Goal: Task Accomplishment & Management: Manage account settings

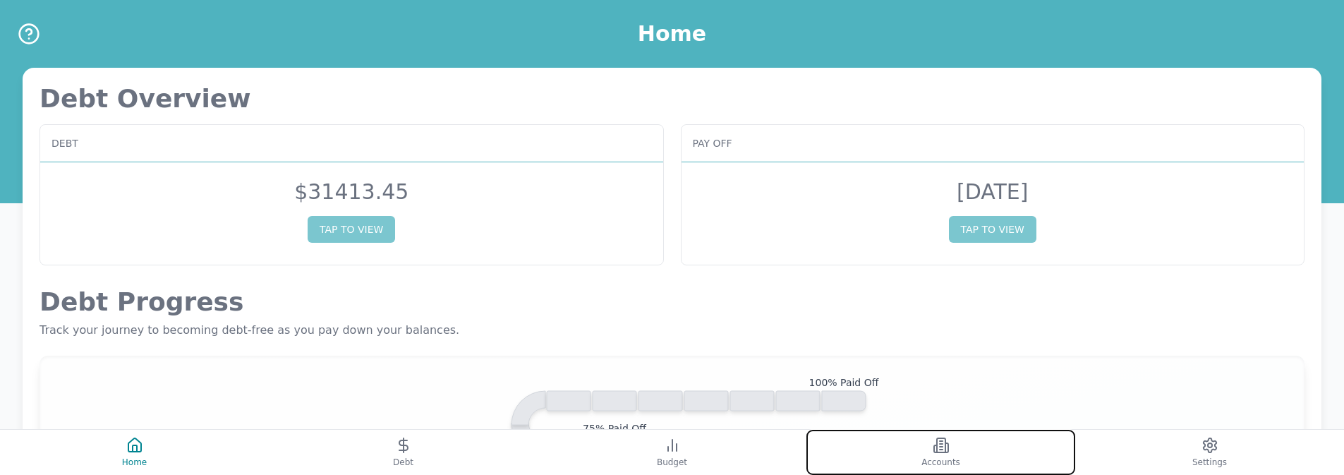
click at [937, 452] on icon at bounding box center [935, 448] width 3 height 7
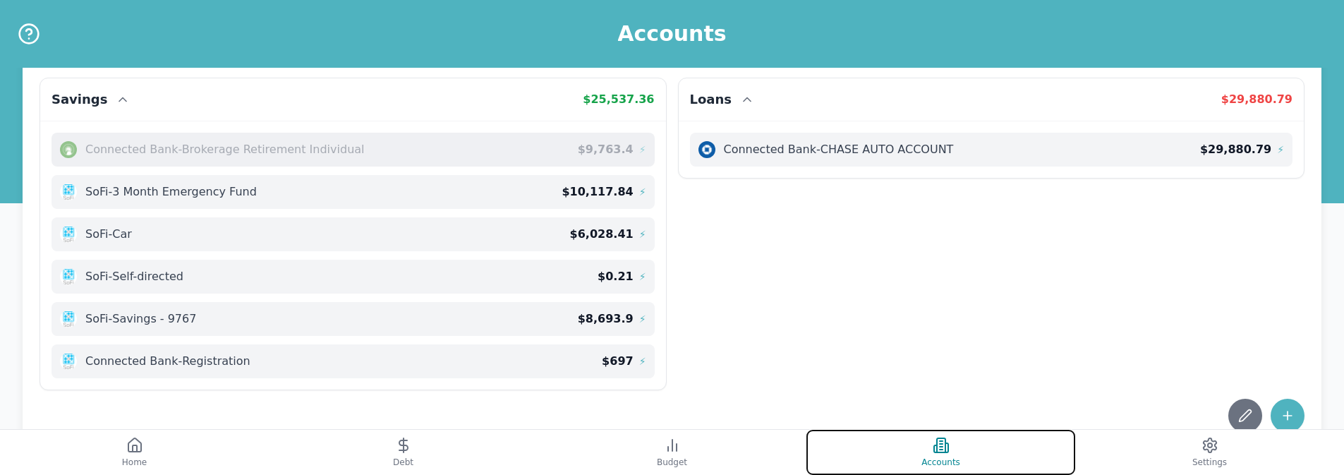
scroll to position [421, 0]
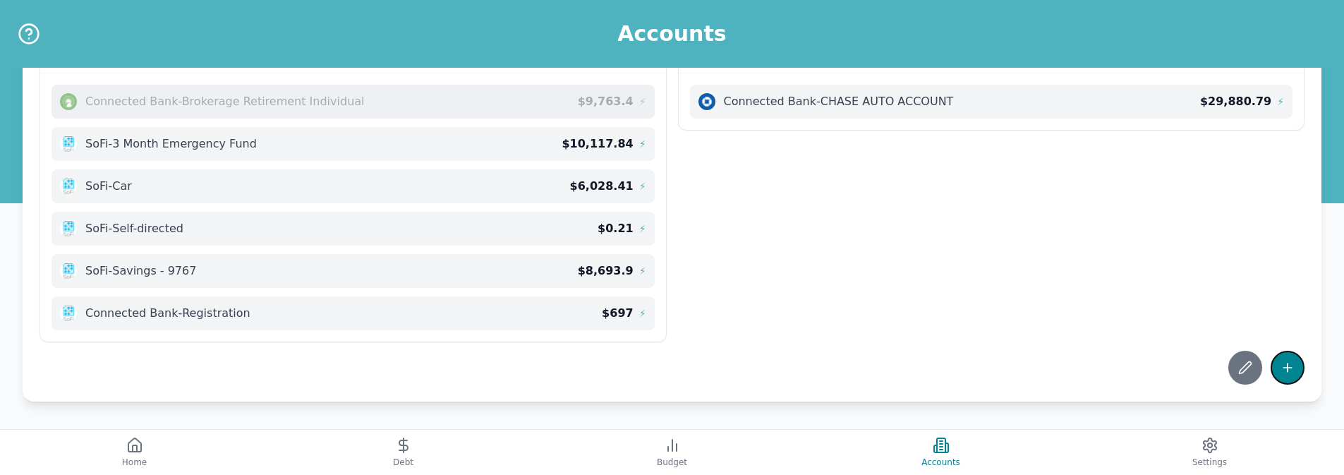
click at [1292, 373] on icon at bounding box center [1288, 368] width 14 height 14
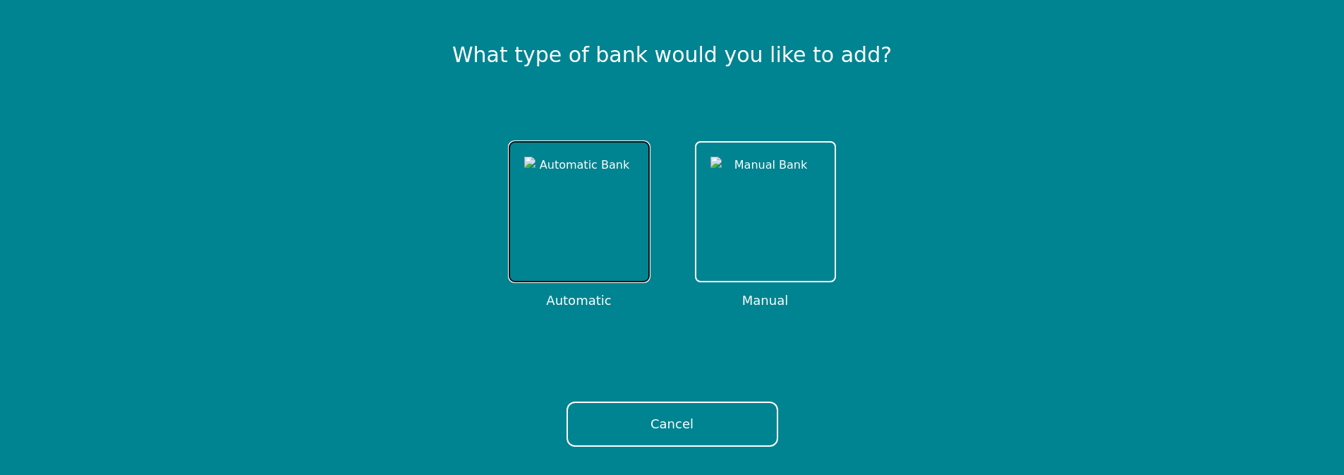
click at [589, 278] on button at bounding box center [579, 211] width 141 height 141
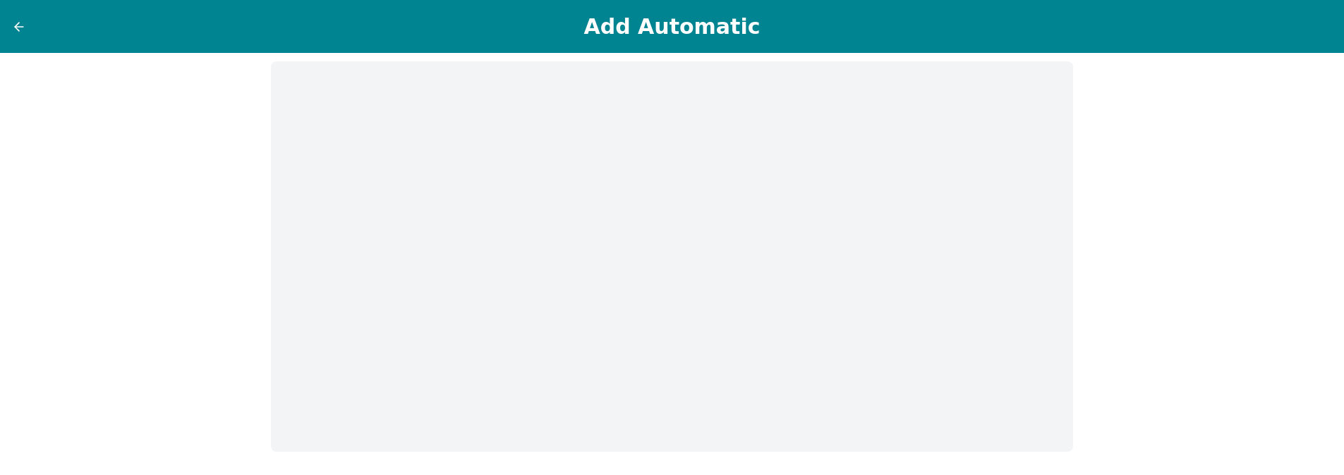
click at [20, 52] on div "Add Automatic" at bounding box center [672, 26] width 1344 height 53
click at [19, 19] on button at bounding box center [19, 27] width 16 height 16
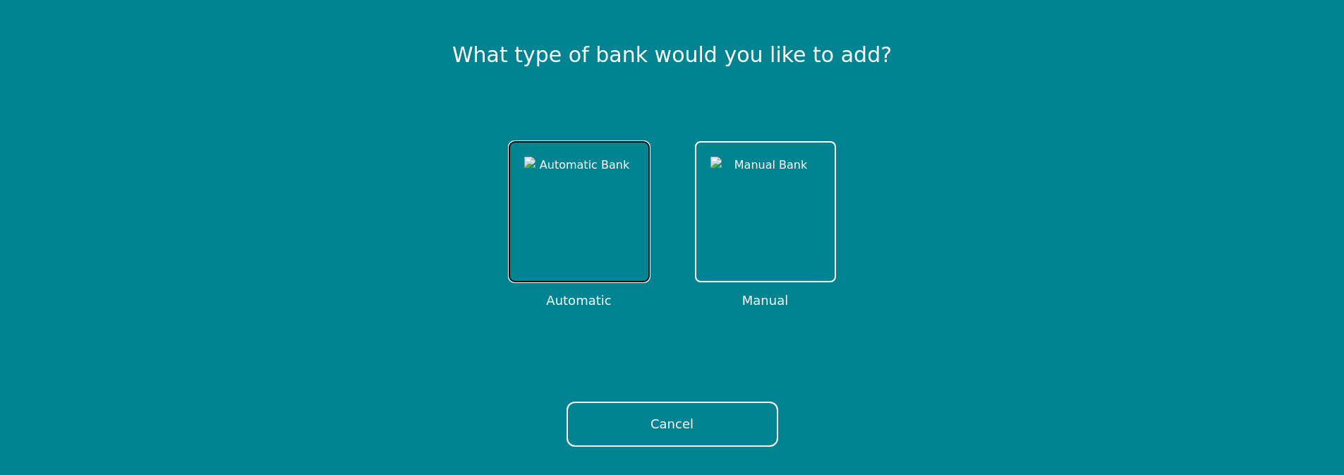
click at [554, 196] on img at bounding box center [579, 212] width 110 height 110
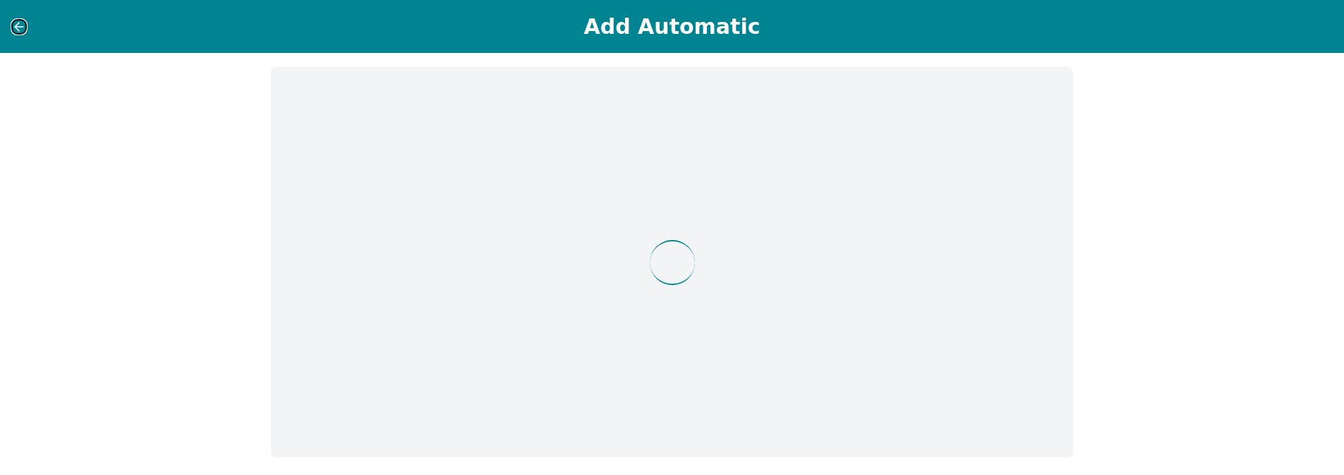
click at [20, 28] on icon at bounding box center [19, 27] width 14 height 14
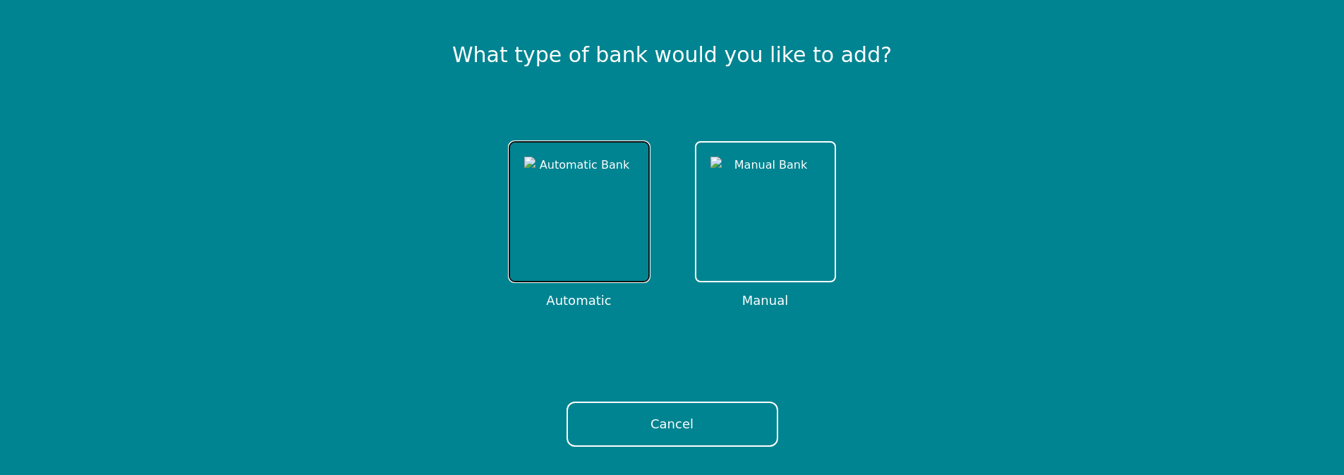
click at [588, 260] on img at bounding box center [579, 212] width 110 height 110
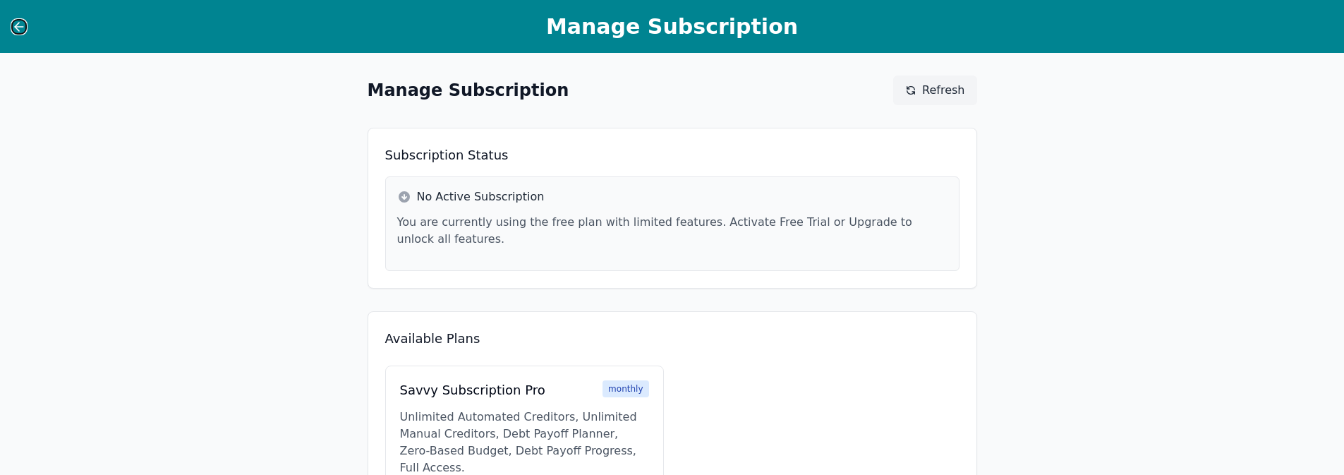
click at [19, 25] on icon at bounding box center [19, 27] width 14 height 14
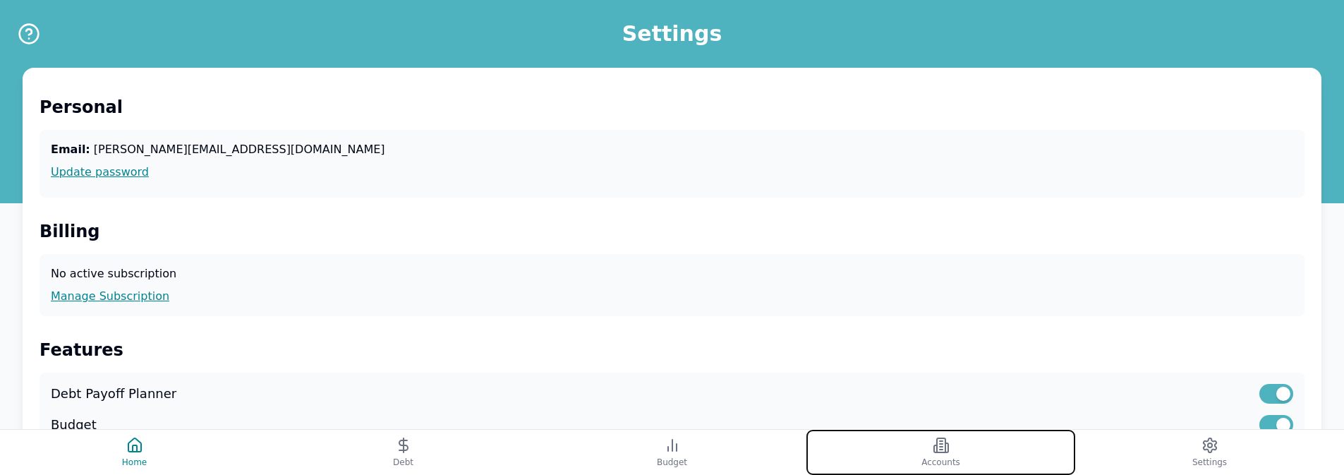
click at [903, 446] on button "Accounts" at bounding box center [941, 452] width 269 height 45
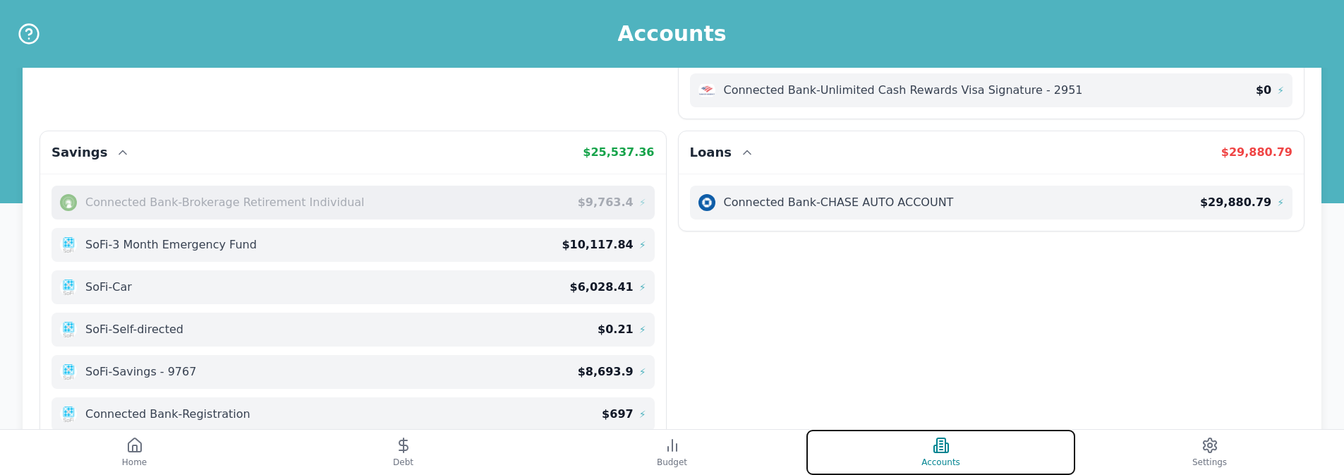
scroll to position [421, 0]
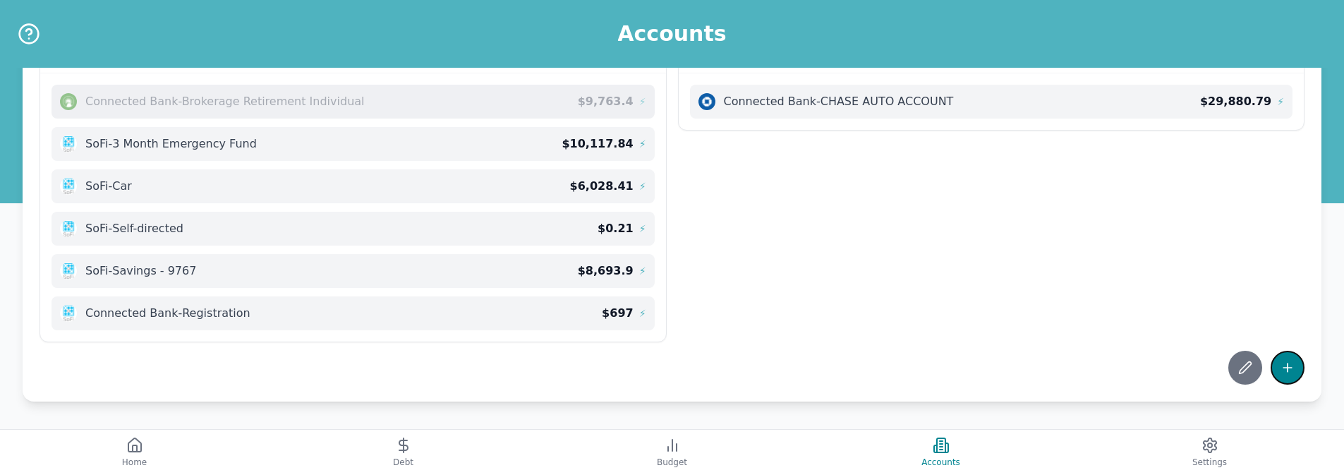
click at [1273, 369] on button at bounding box center [1288, 368] width 34 height 34
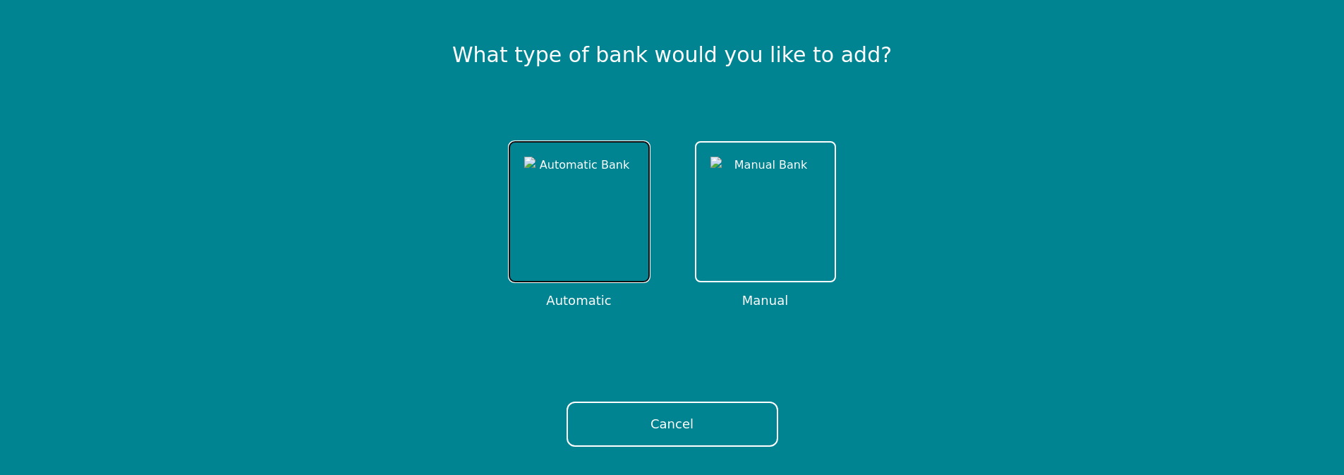
click at [601, 217] on img at bounding box center [579, 212] width 110 height 110
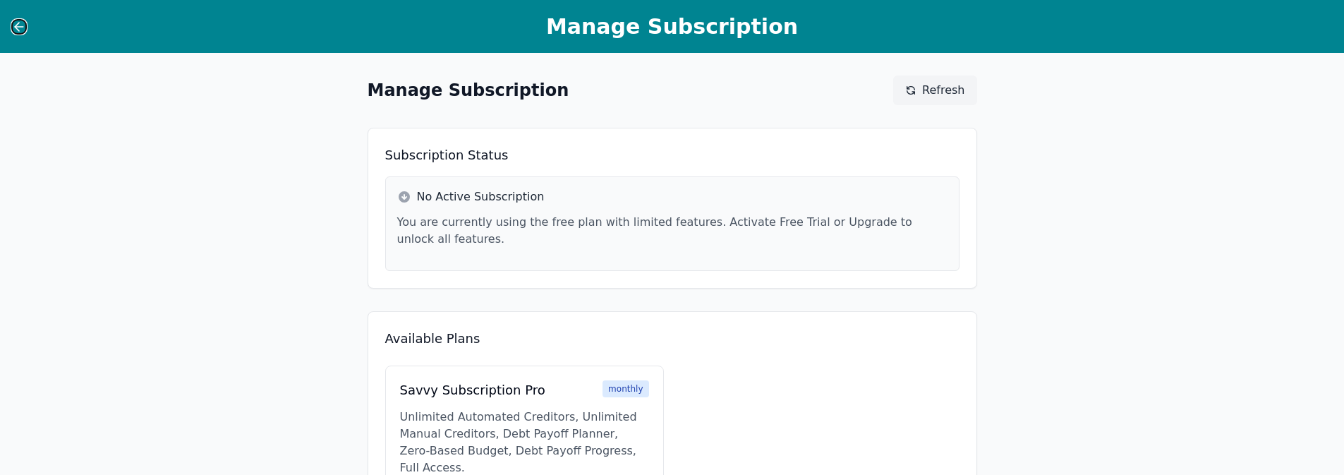
click at [18, 29] on icon at bounding box center [17, 27] width 4 height 8
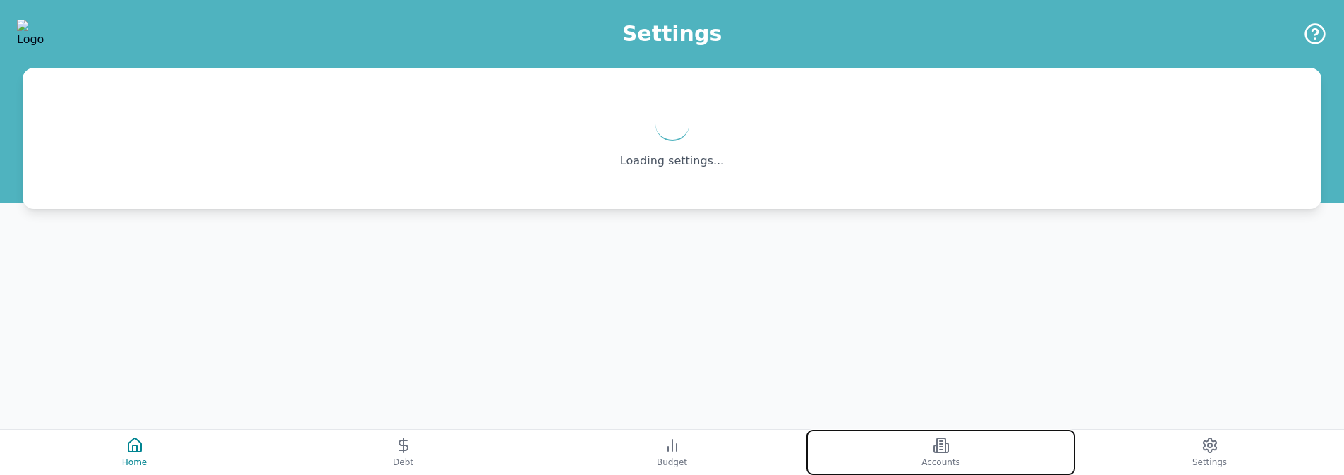
click at [905, 451] on button "Accounts" at bounding box center [941, 452] width 269 height 45
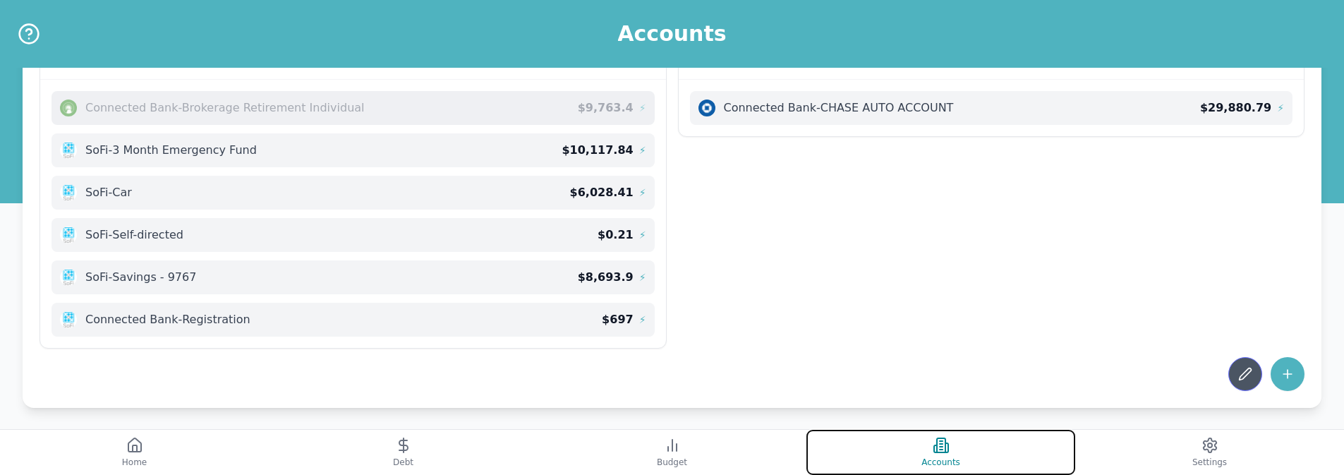
scroll to position [421, 0]
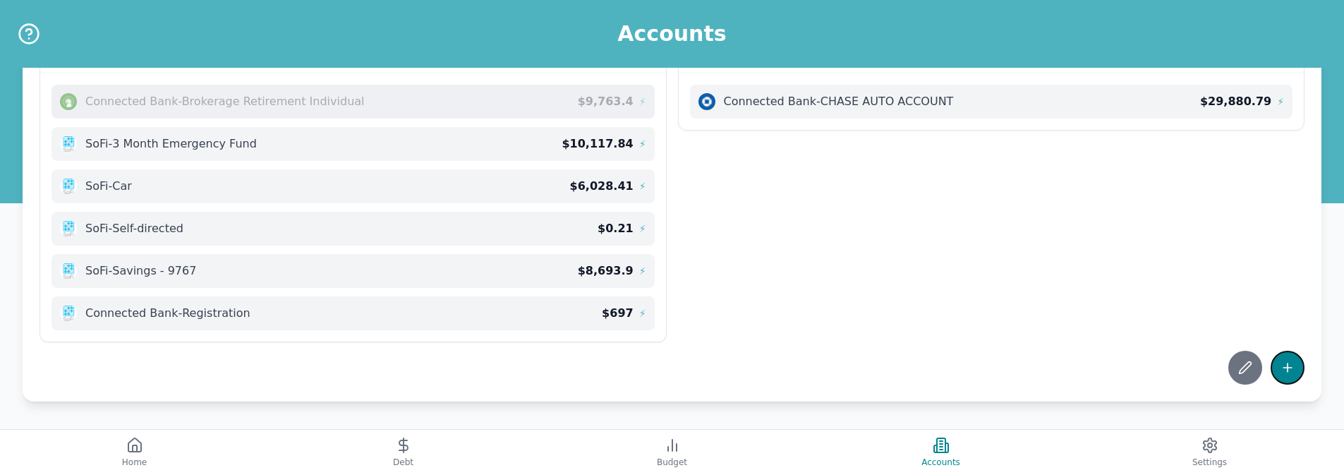
click at [1281, 363] on icon at bounding box center [1288, 368] width 14 height 14
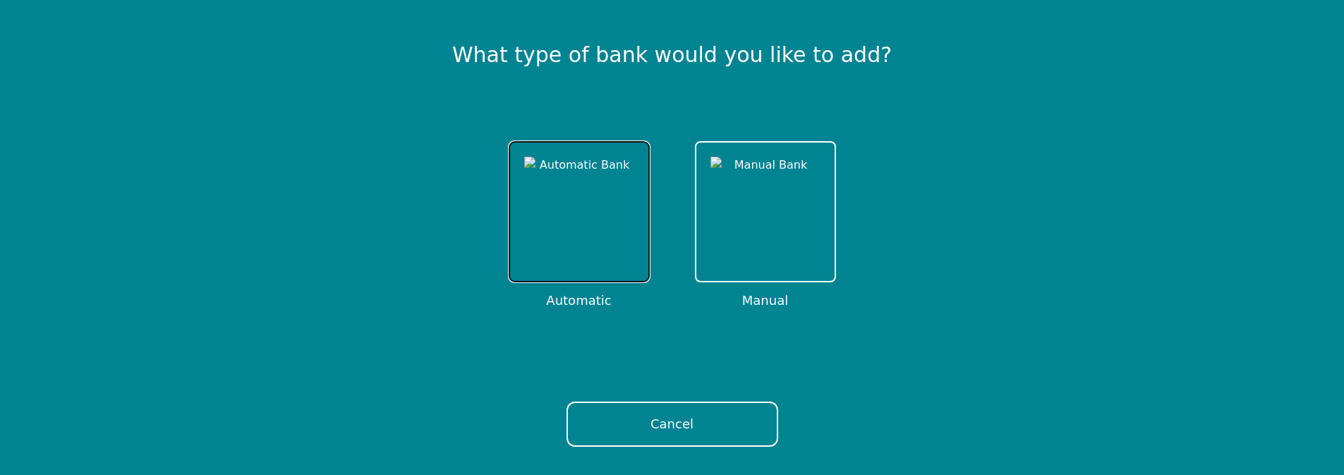
click at [558, 228] on img at bounding box center [579, 212] width 110 height 110
